Goal: Task Accomplishment & Management: Manage account settings

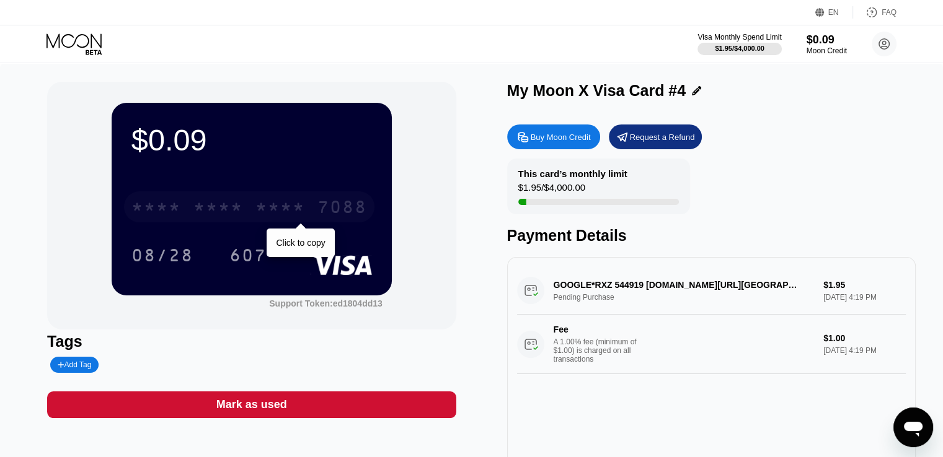
click at [222, 206] on div "* * * *" at bounding box center [218, 209] width 50 height 20
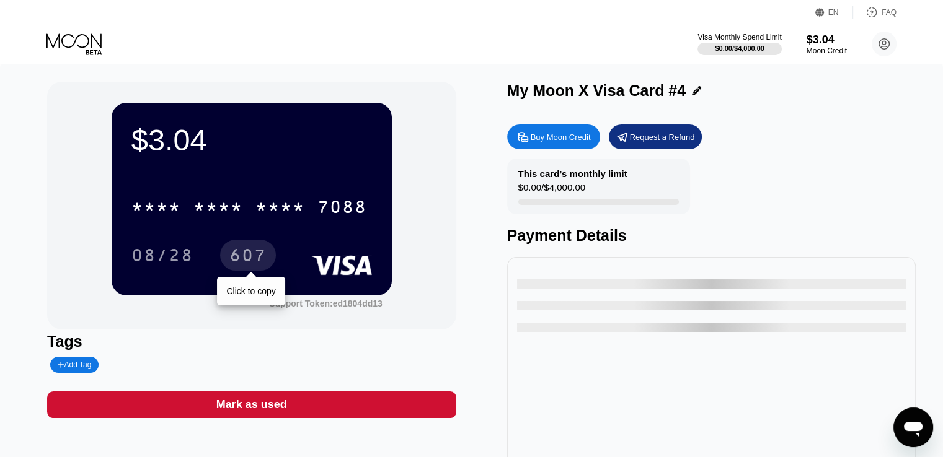
click at [255, 263] on div "607" at bounding box center [247, 257] width 37 height 20
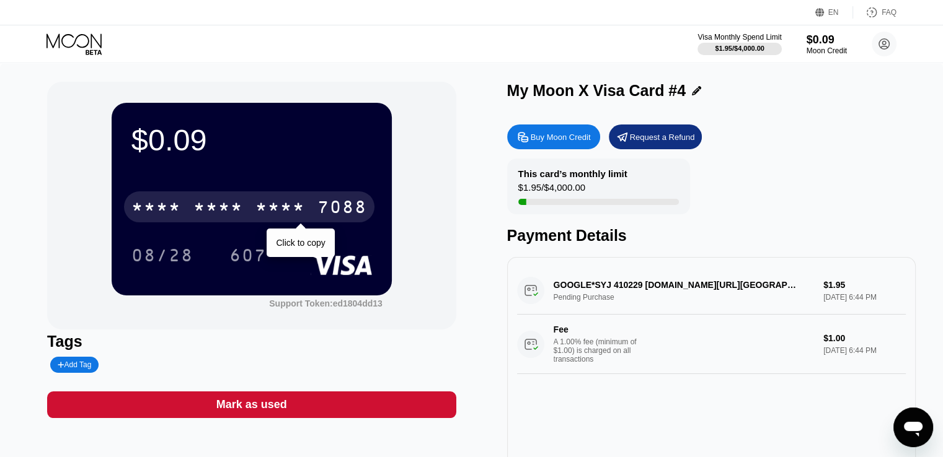
click at [245, 215] on div "* * * * * * * * * * * * 7088" at bounding box center [249, 207] width 250 height 31
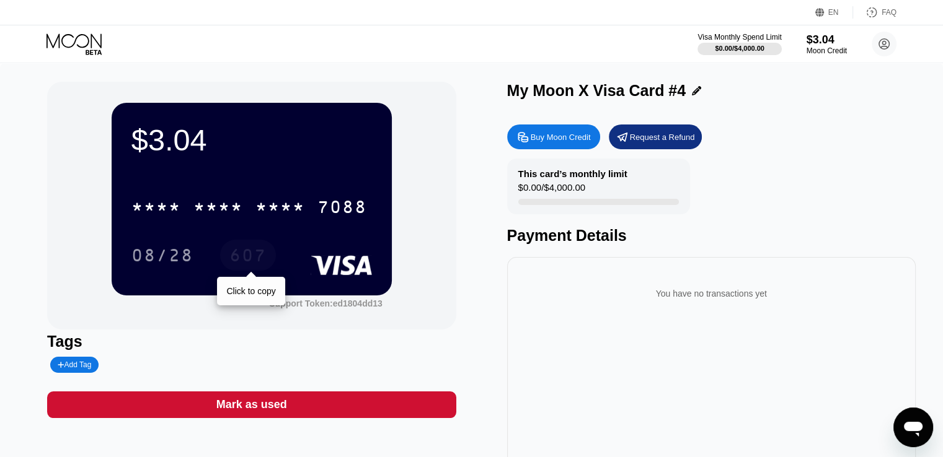
click at [254, 260] on div "607" at bounding box center [247, 257] width 37 height 20
